Goal: Information Seeking & Learning: Check status

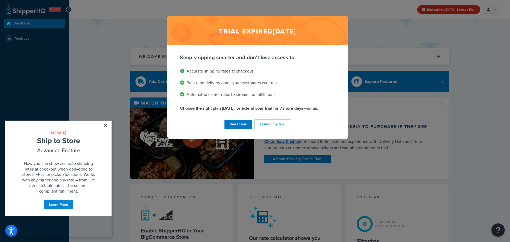
click at [105, 124] on link "×" at bounding box center [105, 126] width 9 height 10
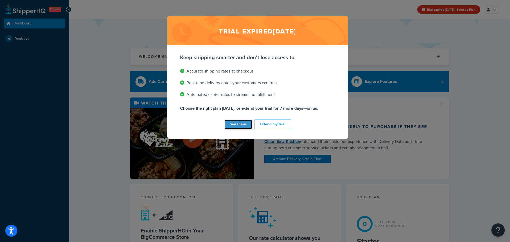
click at [233, 124] on link "See Plans" at bounding box center [238, 124] width 28 height 9
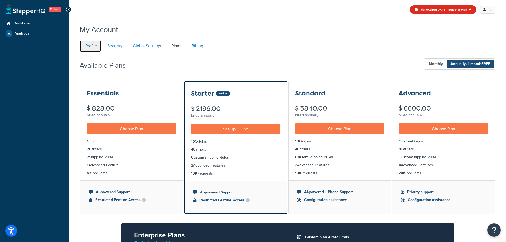
click at [91, 48] on link "Profile" at bounding box center [91, 46] width 22 height 12
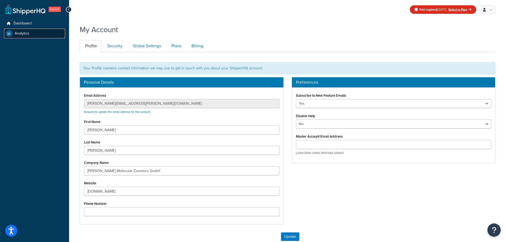
click at [24, 32] on span "Analytics" at bounding box center [22, 33] width 15 height 5
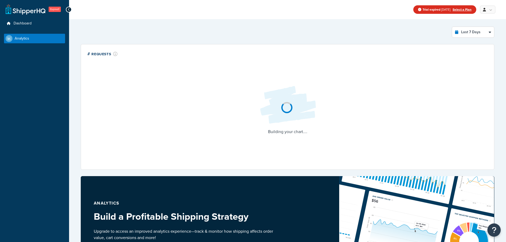
select select "last_7_days"
